Goal: Transaction & Acquisition: Obtain resource

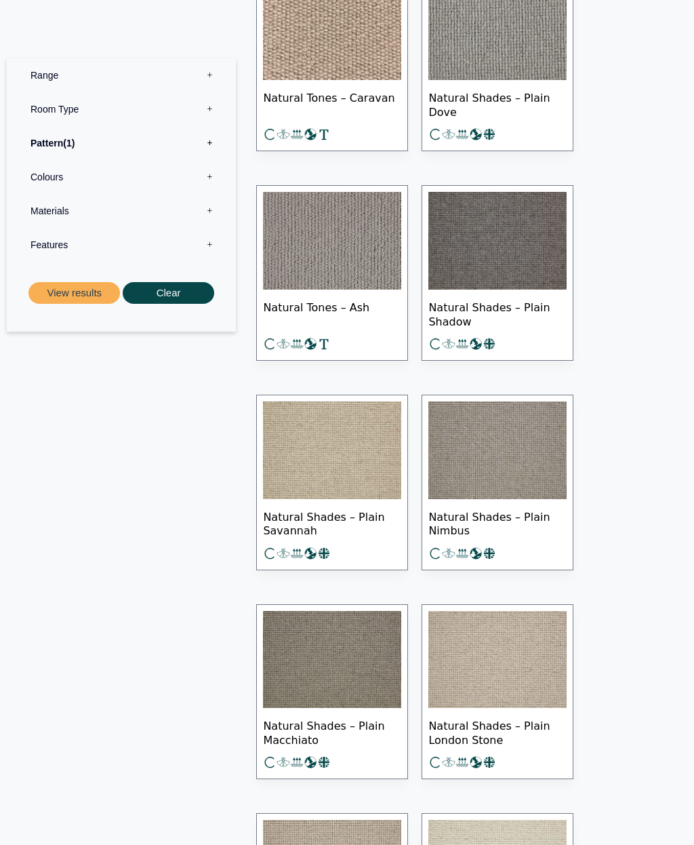
scroll to position [882, 0]
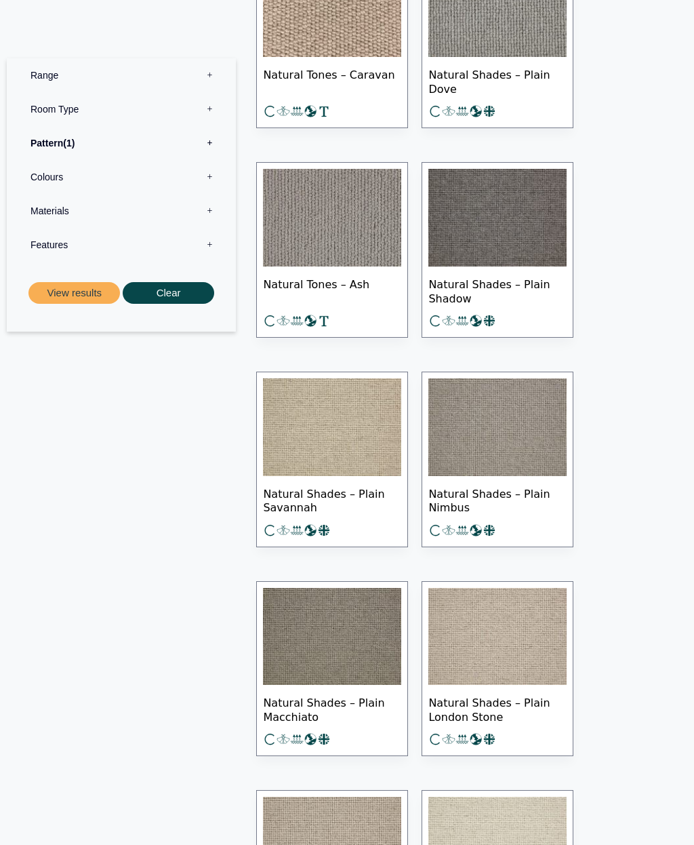
click at [385, 445] on img at bounding box center [332, 427] width 138 height 98
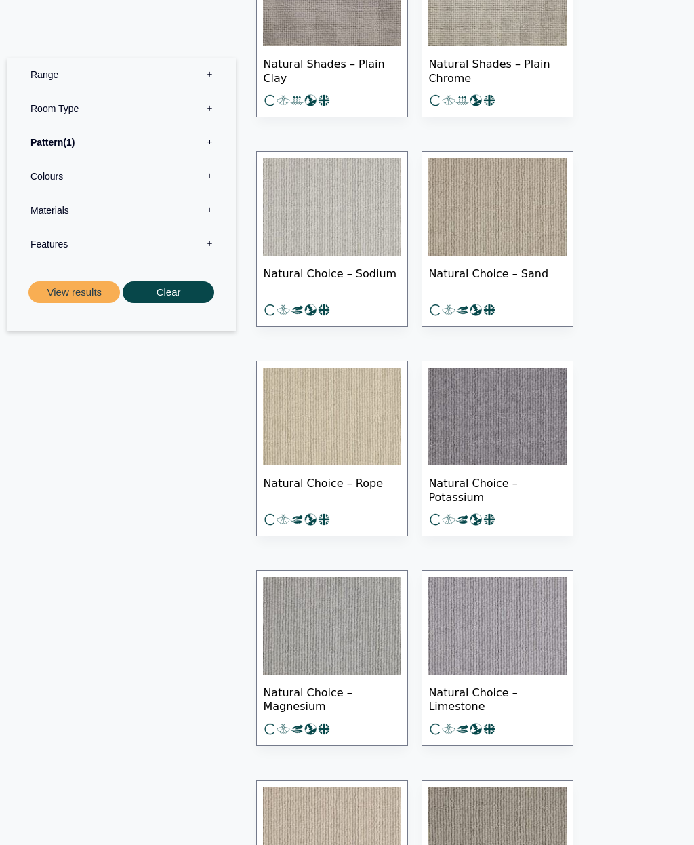
scroll to position [2380, 0]
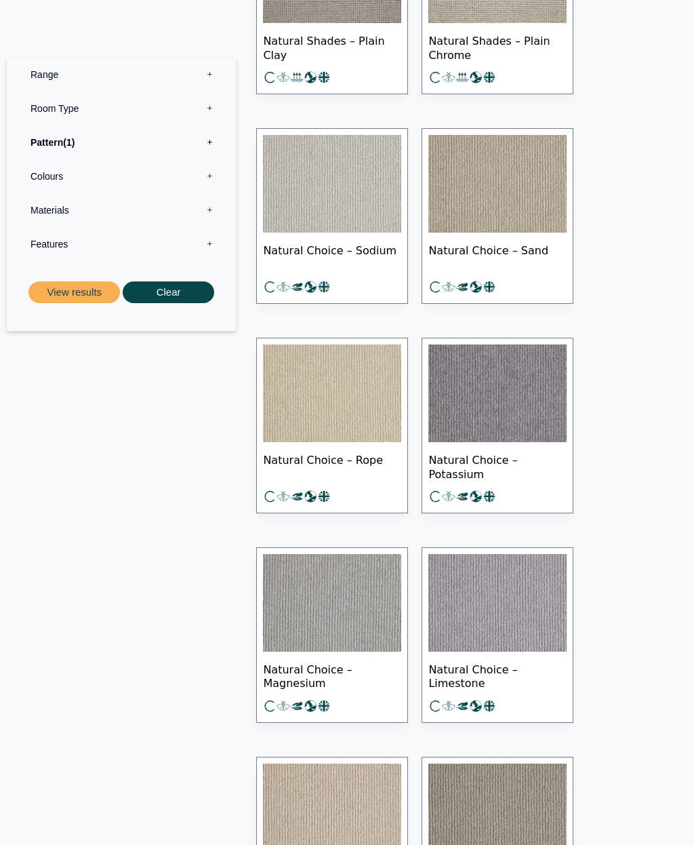
click at [398, 401] on img at bounding box center [332, 394] width 138 height 98
click at [387, 355] on img at bounding box center [332, 394] width 138 height 98
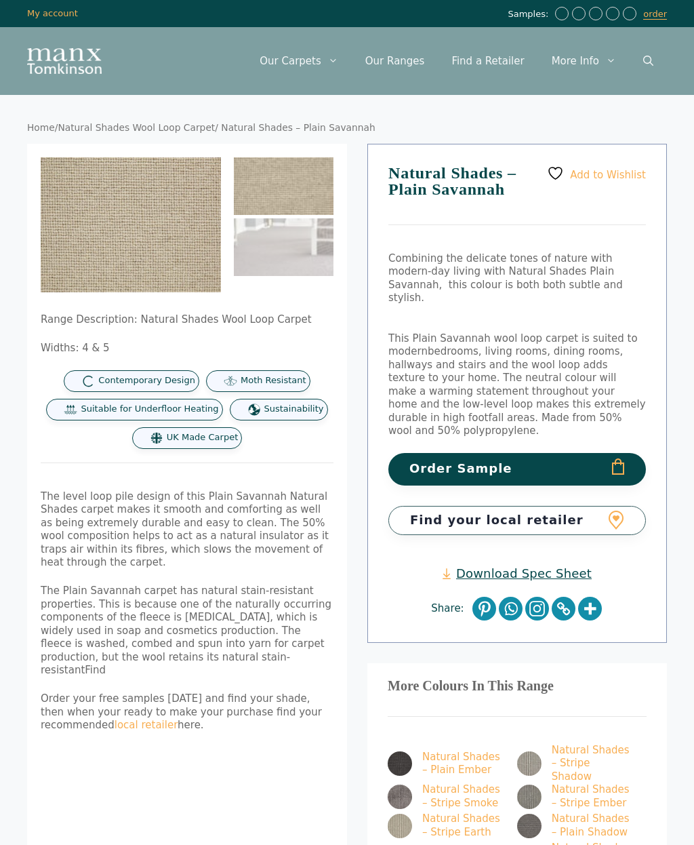
click at [189, 270] on img at bounding box center [312, 360] width 543 height 407
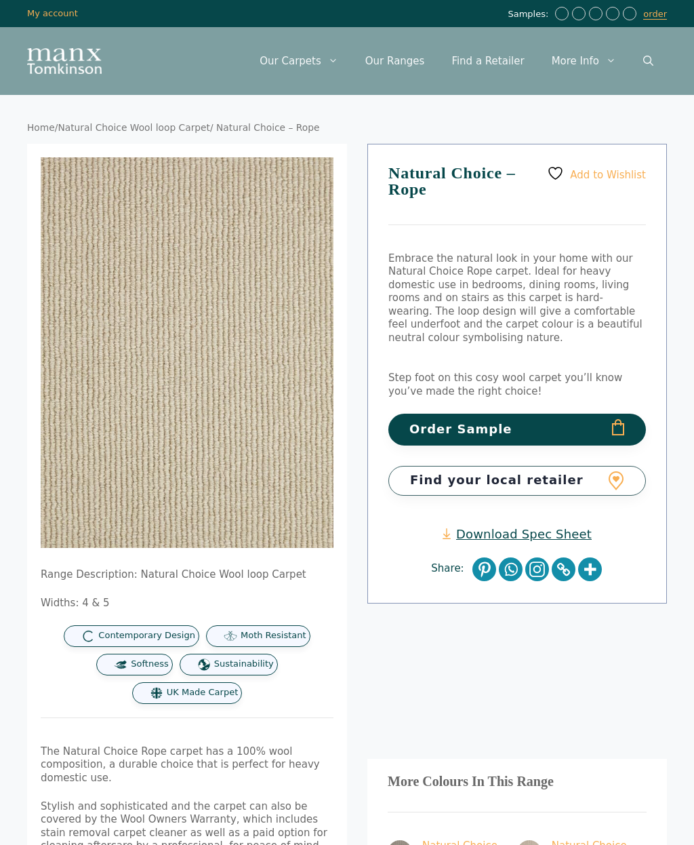
scroll to position [23, 0]
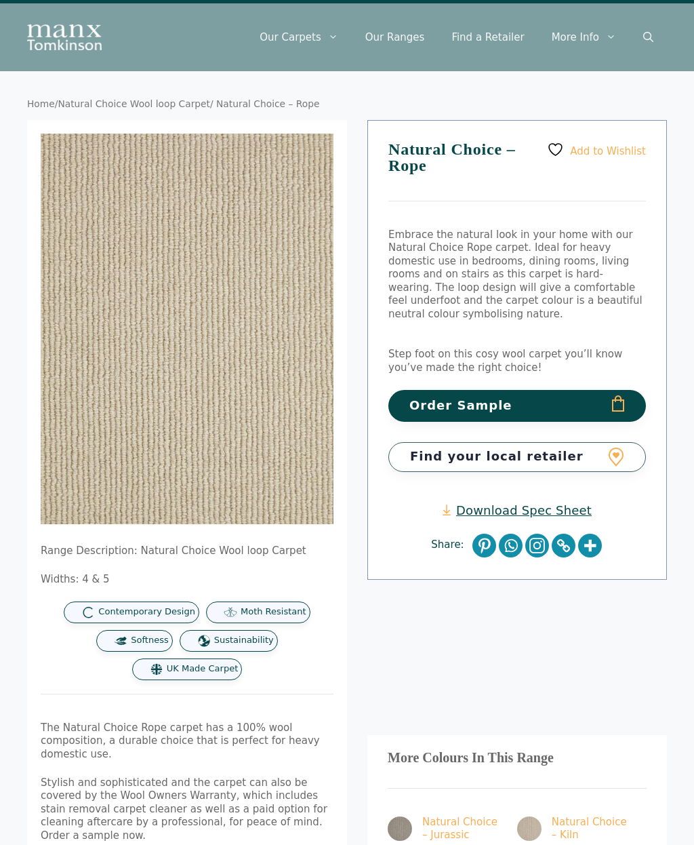
click at [517, 443] on link "Find your local retailer" at bounding box center [518, 457] width 258 height 29
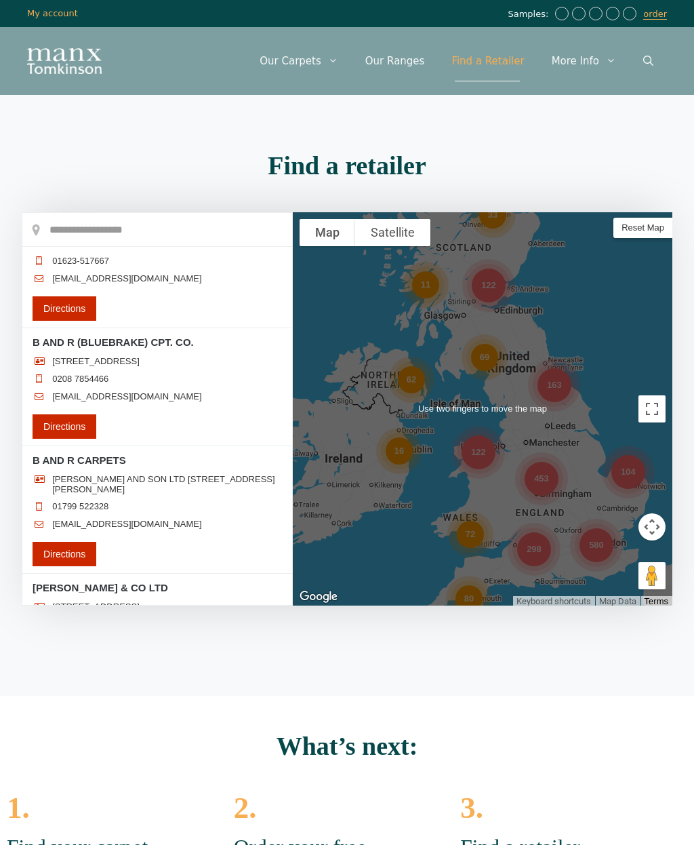
scroll to position [35, 0]
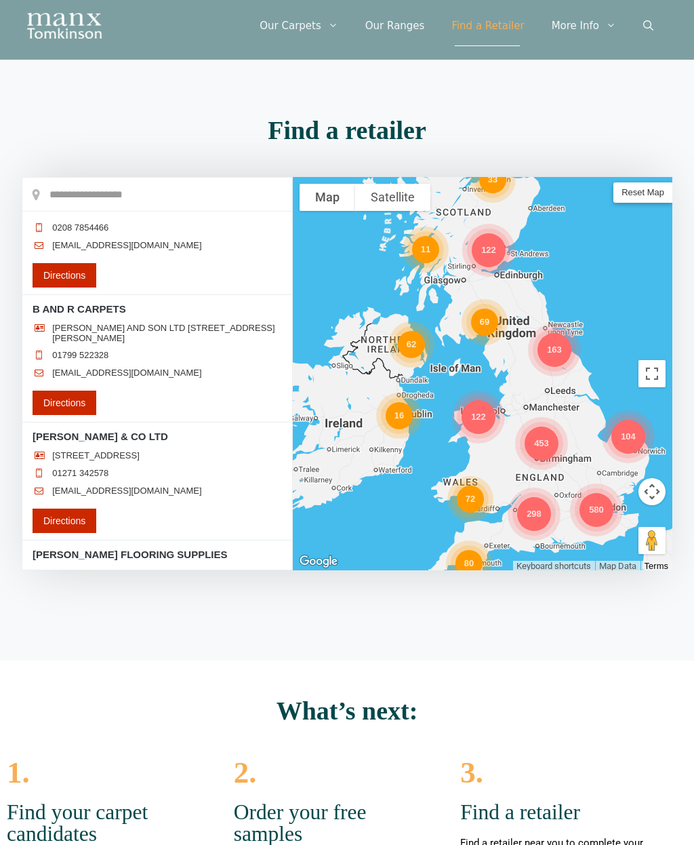
click at [542, 519] on div "298" at bounding box center [534, 514] width 34 height 34
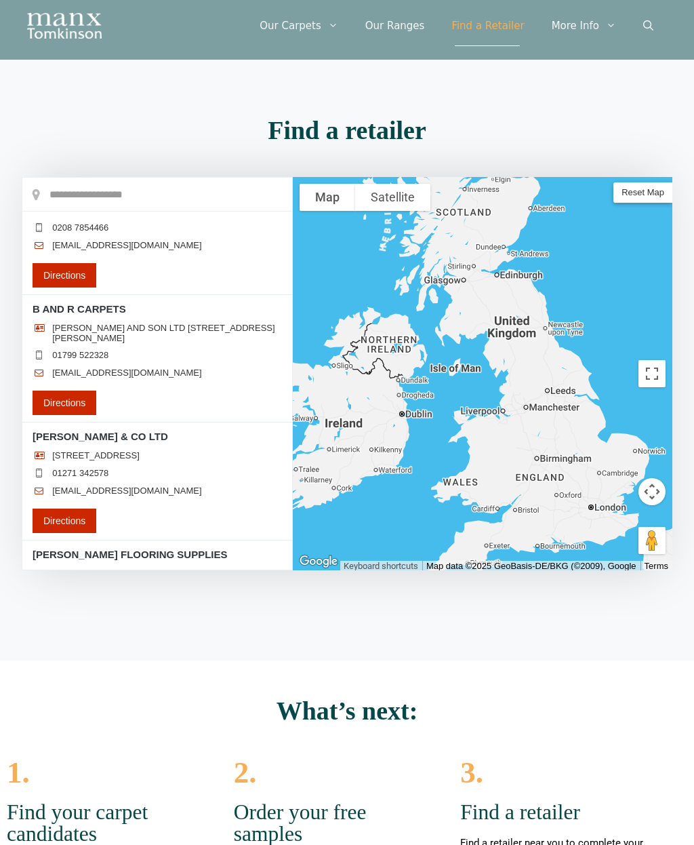
scroll to position [15420, 0]
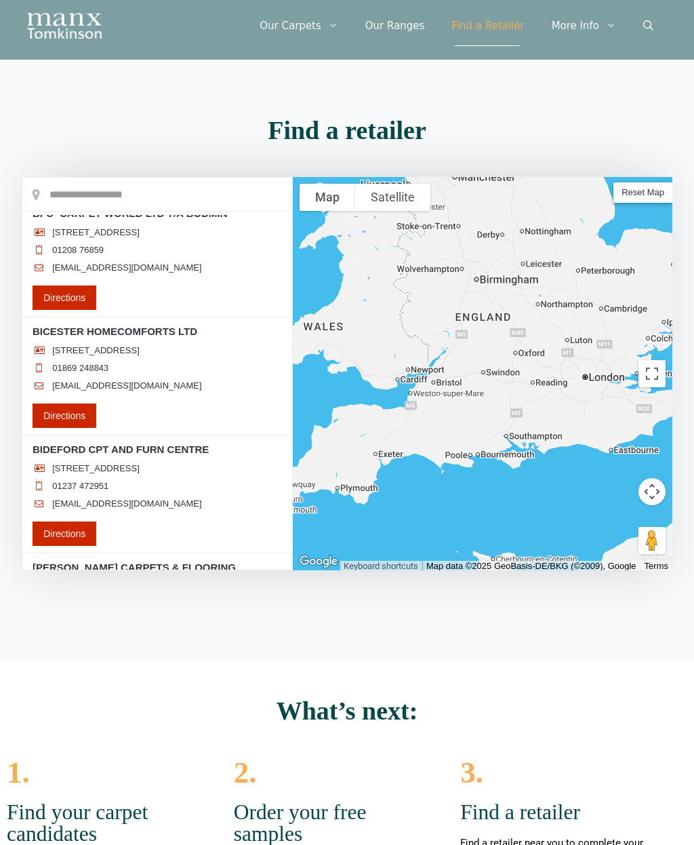
click at [518, 224] on div at bounding box center [483, 373] width 380 height 393
